Goal: Task Accomplishment & Management: Complete application form

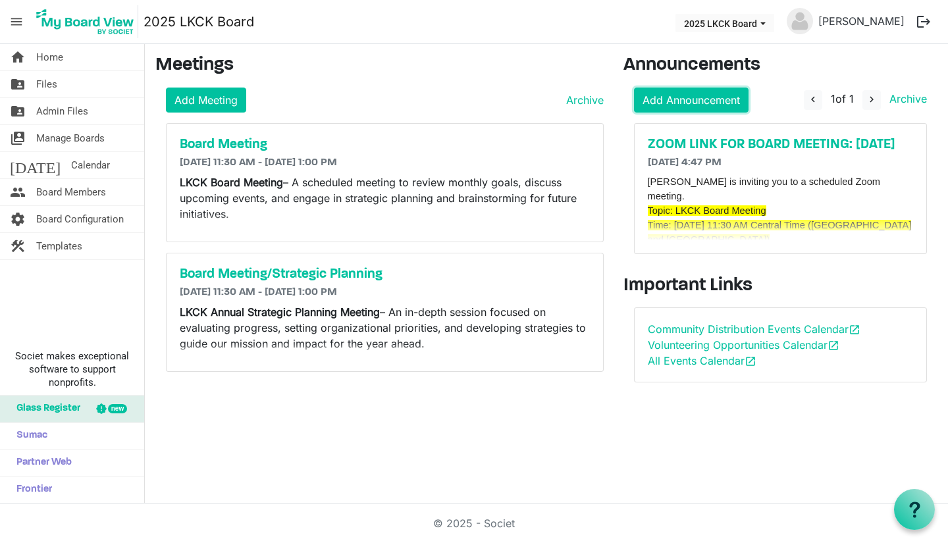
click at [722, 104] on link "Add Announcement" at bounding box center [691, 100] width 115 height 25
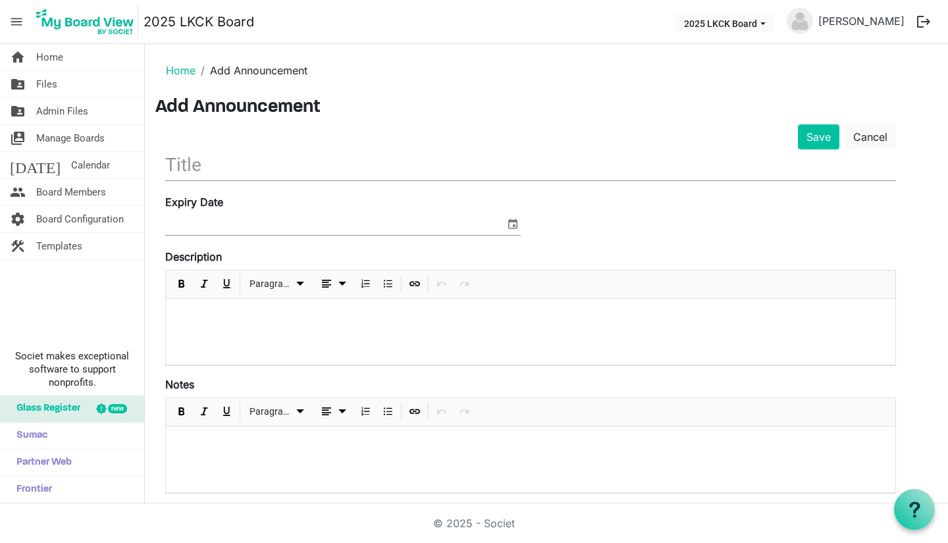
click at [251, 172] on input "text" at bounding box center [530, 164] width 731 height 31
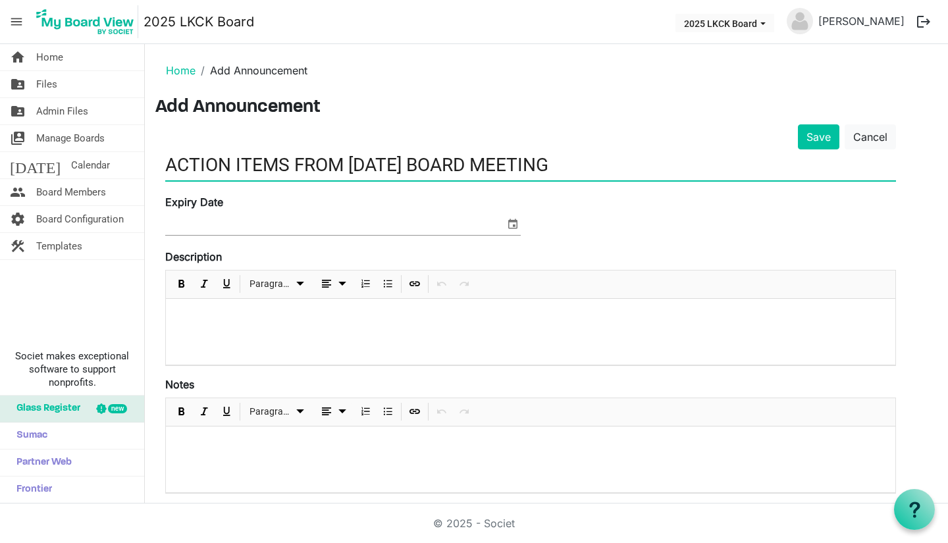
type input "ACTION ITEMS FROM [DATE] BOARD MEETING"
click at [518, 228] on span "select" at bounding box center [513, 223] width 16 height 17
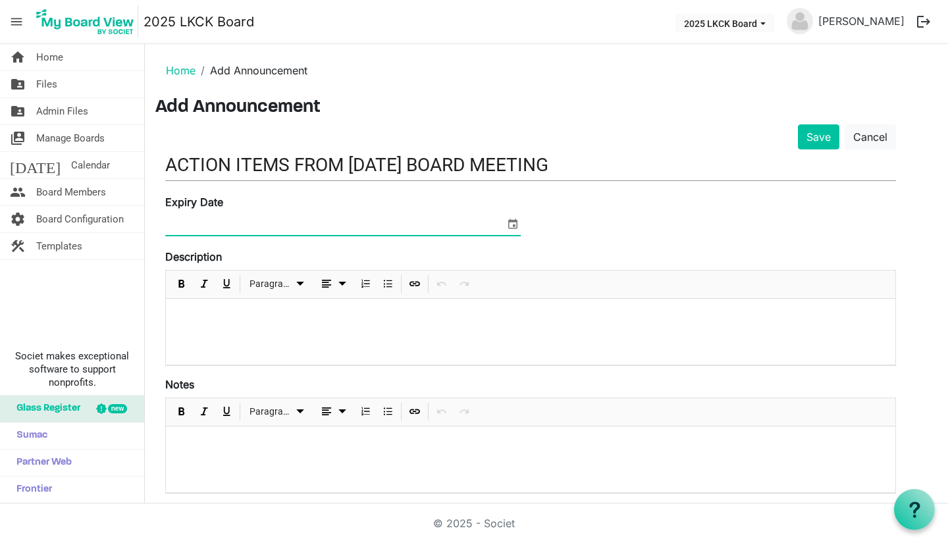
click at [518, 228] on span "select" at bounding box center [513, 223] width 16 height 17
click at [251, 316] on p at bounding box center [530, 316] width 708 height 14
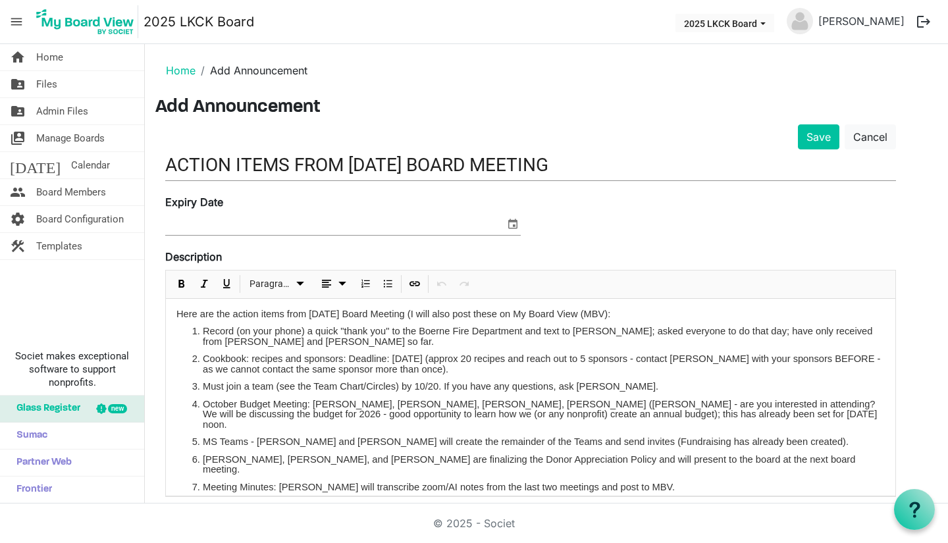
click at [639, 318] on p "Here are the action items from last Friday's Board Meeting (I will also post th…" at bounding box center [530, 314] width 708 height 11
drag, startPoint x: 430, startPoint y: 359, endPoint x: 457, endPoint y: 359, distance: 27.0
click at [457, 359] on li "Cookbook: recipes and sponsors: Deadline: Monday, 10/20 (approx 20 recipes and …" at bounding box center [544, 364] width 682 height 20
click at [183, 282] on span "Bold" at bounding box center [182, 284] width 16 height 16
click at [289, 346] on li "Record (on your phone) a quick "thank you" to the Boerne Fire Department and te…" at bounding box center [544, 336] width 682 height 20
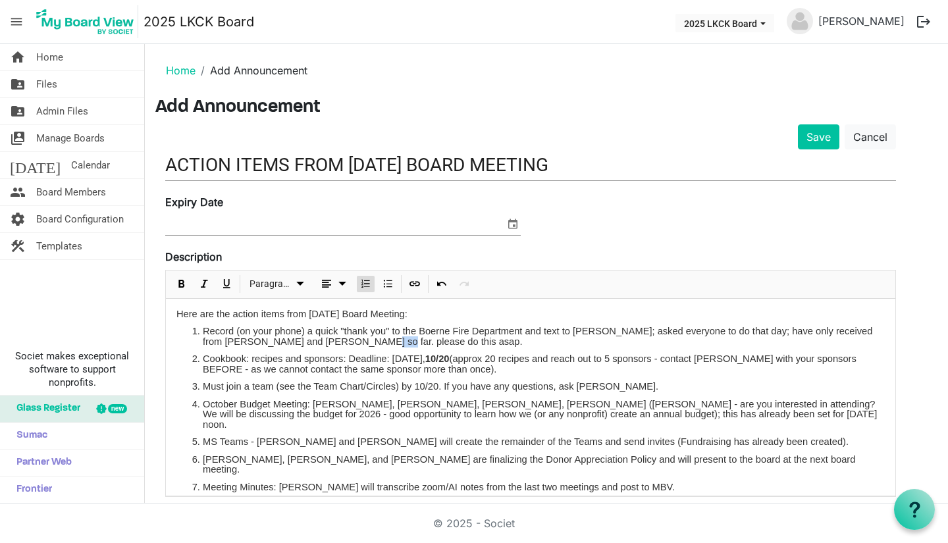
drag, startPoint x: 336, startPoint y: 344, endPoint x: 357, endPoint y: 340, distance: 20.7
click at [357, 340] on li "Record (on your phone) a quick "thank you" to the Boerne Fire Department and te…" at bounding box center [544, 336] width 682 height 20
click at [184, 284] on span "Bold" at bounding box center [182, 284] width 16 height 16
drag, startPoint x: 415, startPoint y: 388, endPoint x: 436, endPoint y: 391, distance: 21.2
click at [436, 391] on li "Must join a team (see the Team Chart/Circles) by 10/20. If you have any questio…" at bounding box center [544, 387] width 682 height 11
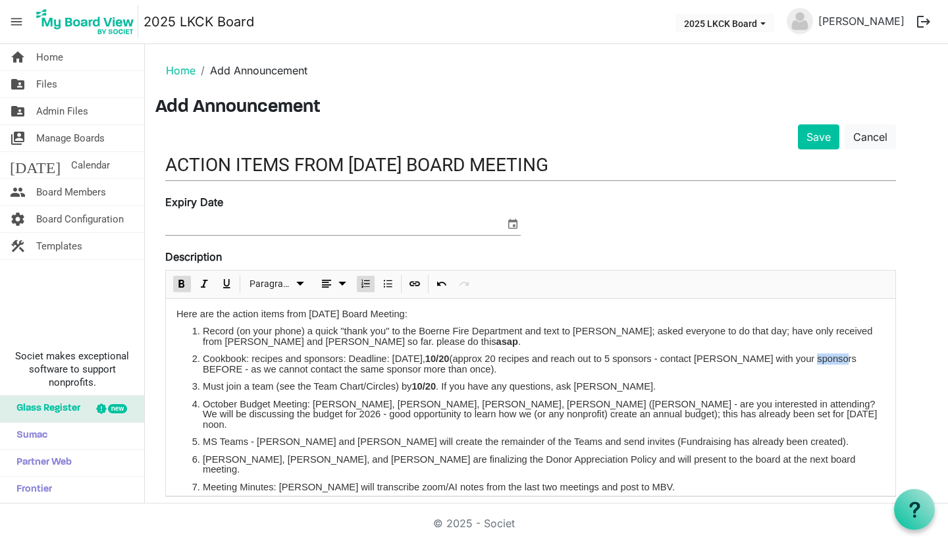
drag, startPoint x: 810, startPoint y: 359, endPoint x: 848, endPoint y: 355, distance: 38.4
click at [848, 355] on li "Cookbook: recipes and sponsors: Deadline: Monday, 10/20 (approx 20 recipes and …" at bounding box center [544, 364] width 682 height 20
click at [798, 386] on li "Must join a team (see the Team Chart/Circles) by 10/20 . If you have any questi…" at bounding box center [544, 387] width 682 height 11
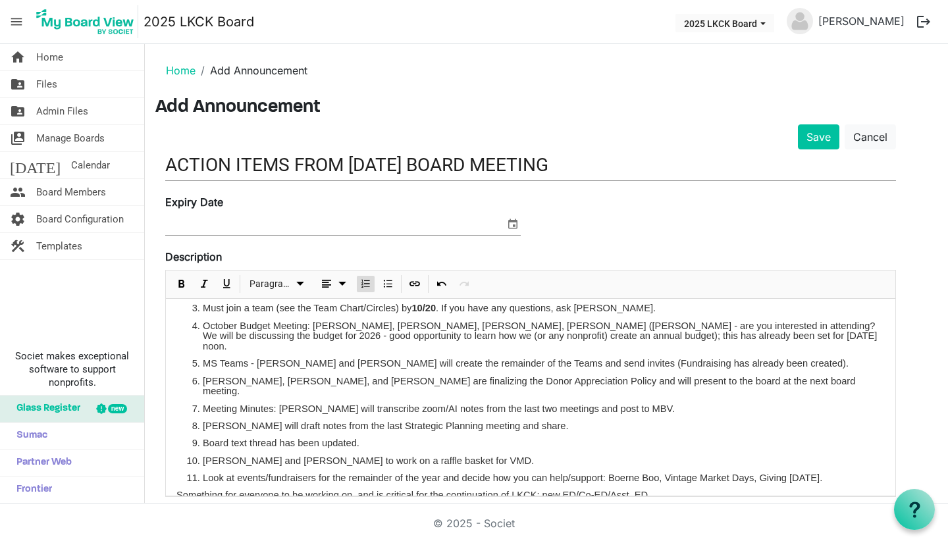
scroll to position [80, 0]
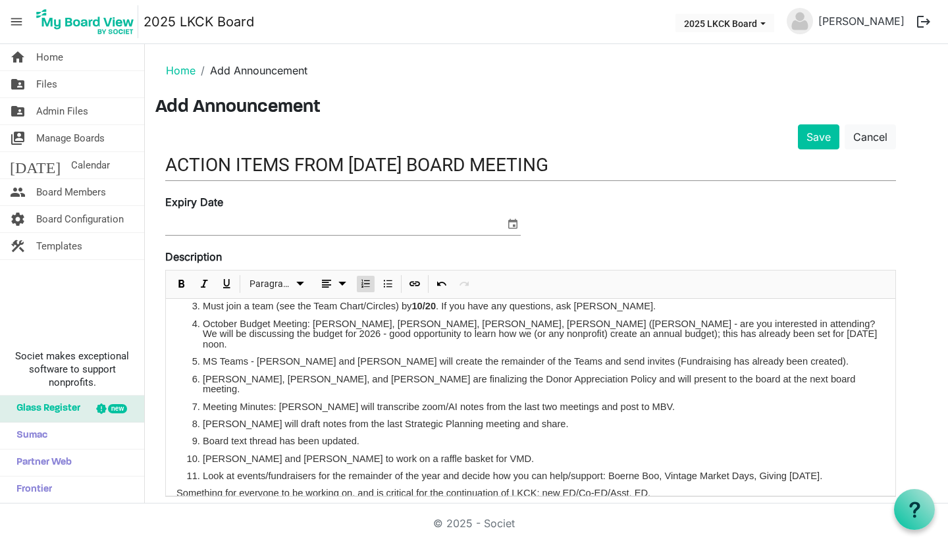
click at [641, 334] on li "October Budget Meeting: Marcus, Darla, Beth, Laura (Shelly - are you interested…" at bounding box center [544, 334] width 682 height 31
drag, startPoint x: 588, startPoint y: 334, endPoint x: 676, endPoint y: 333, distance: 87.5
click at [676, 333] on li "October Budget Meeting: Marcus, Darla, Beth, Laura (Shelly - are you interested…" at bounding box center [544, 334] width 682 height 31
click at [752, 357] on li "MS Teams - Marcus and Beth will create the remainder of the Teams and send invi…" at bounding box center [544, 362] width 682 height 11
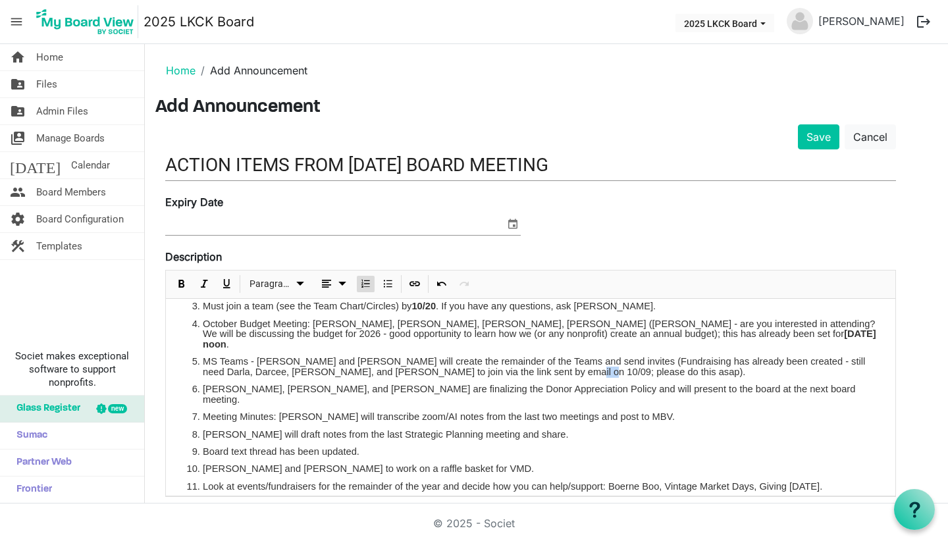
drag, startPoint x: 533, startPoint y: 362, endPoint x: 556, endPoint y: 365, distance: 23.2
click at [556, 365] on li "MS Teams - Marcus and Beth will create the remainder of the Teams and send invi…" at bounding box center [544, 367] width 682 height 20
click at [617, 367] on li "MS Teams - Marcus and Beth will create the remainder of the Teams and send invi…" at bounding box center [544, 367] width 682 height 20
click at [627, 412] on li "Meeting Minutes: Beth will transcribe zoom/AI notes from the last two meetings …" at bounding box center [544, 417] width 682 height 11
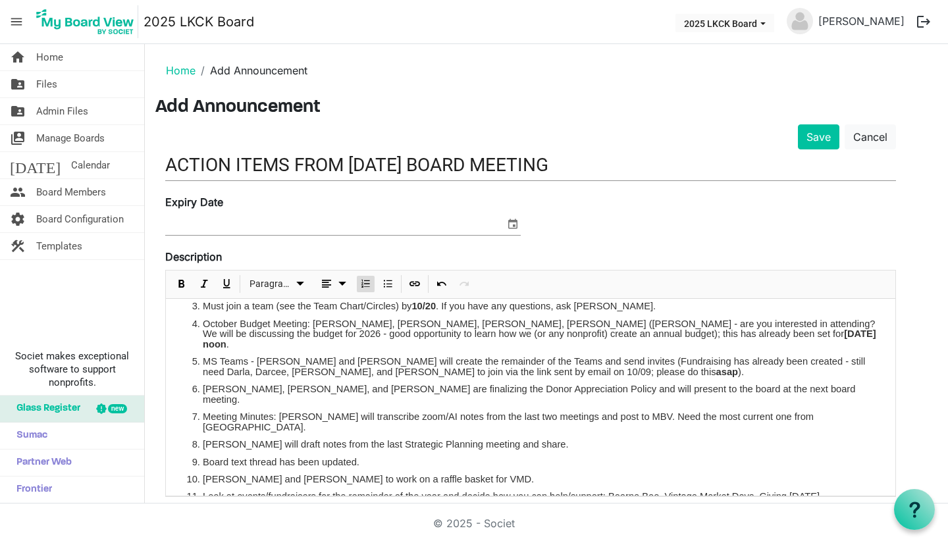
scroll to position [91, 0]
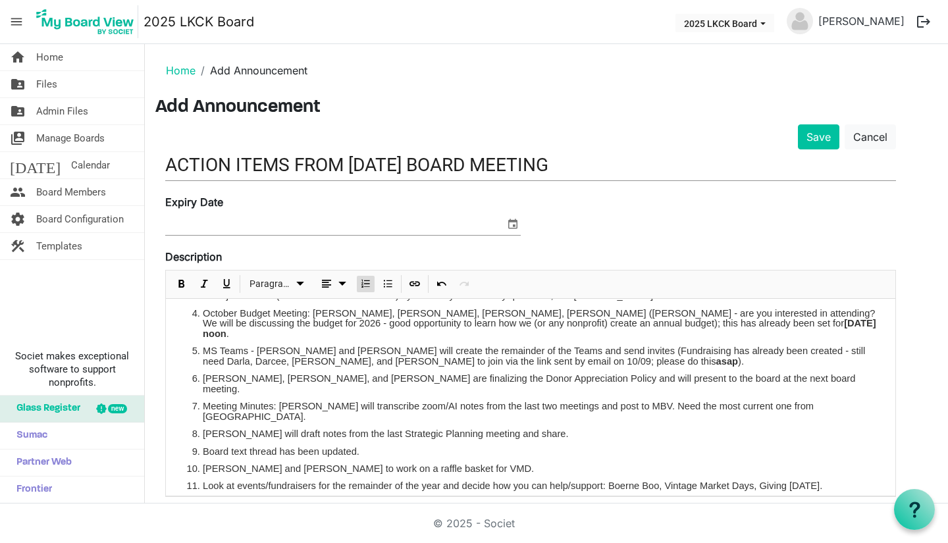
click at [836, 481] on li "Look at events/fundraisers for the remainder of the year and decide how you can…" at bounding box center [544, 486] width 682 height 11
drag, startPoint x: 657, startPoint y: 475, endPoint x: 155, endPoint y: 481, distance: 502.9
click at [155, 481] on main "Home Add Announcement Add Announcement Save Cancel ACTION ITEMS FROM 10/10/2025…" at bounding box center [546, 407] width 803 height 726
click at [533, 482] on div "Here are the action items from last Friday's Board Meeting: Record (on your pho…" at bounding box center [530, 367] width 729 height 319
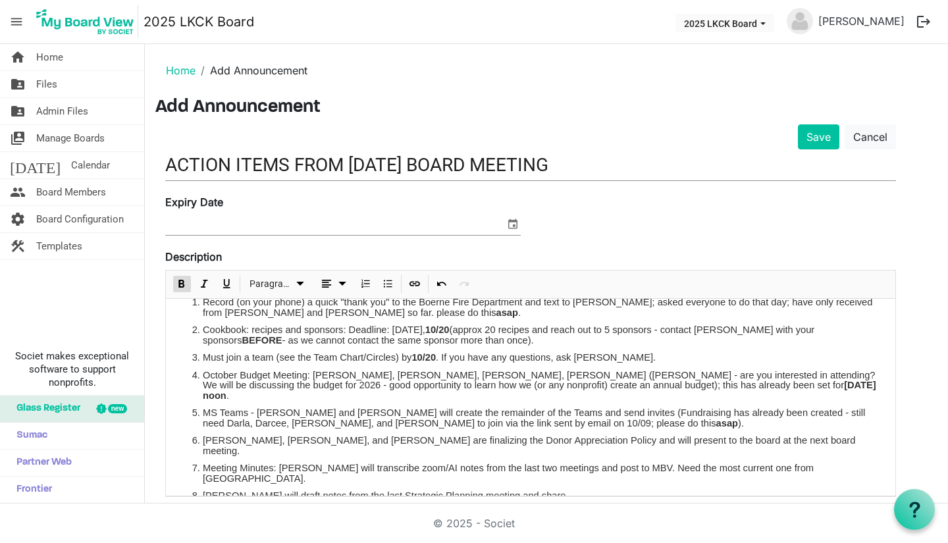
scroll to position [0, 0]
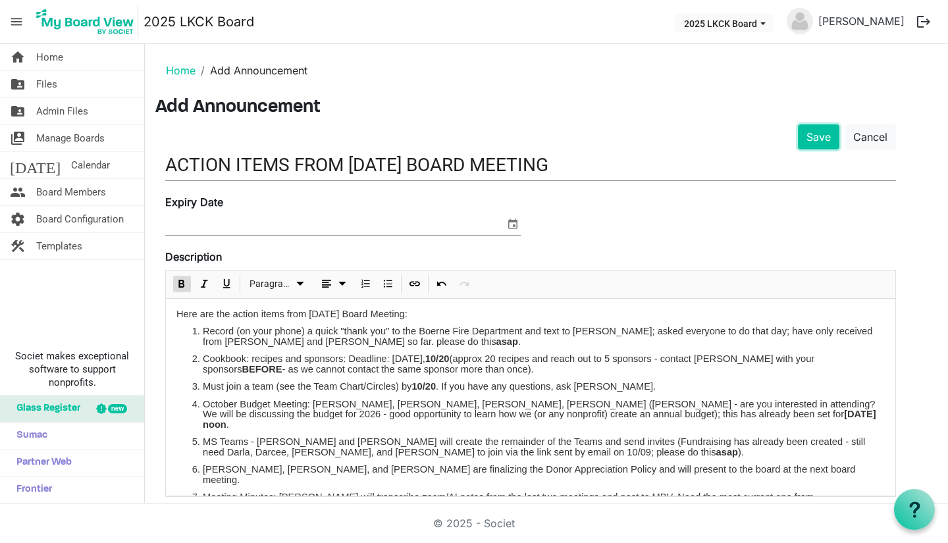
click at [827, 139] on button "Save" at bounding box center [818, 136] width 41 height 25
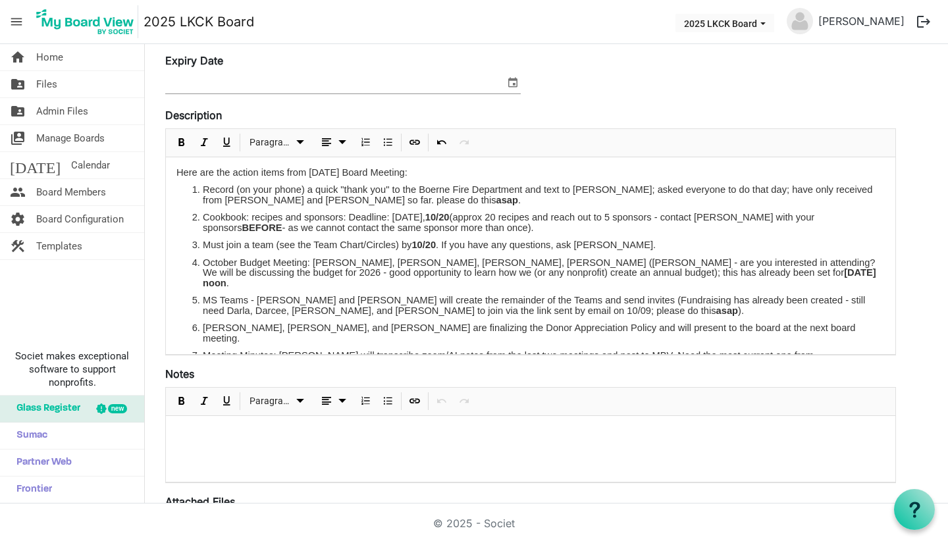
scroll to position [185, 0]
